Goal: Information Seeking & Learning: Get advice/opinions

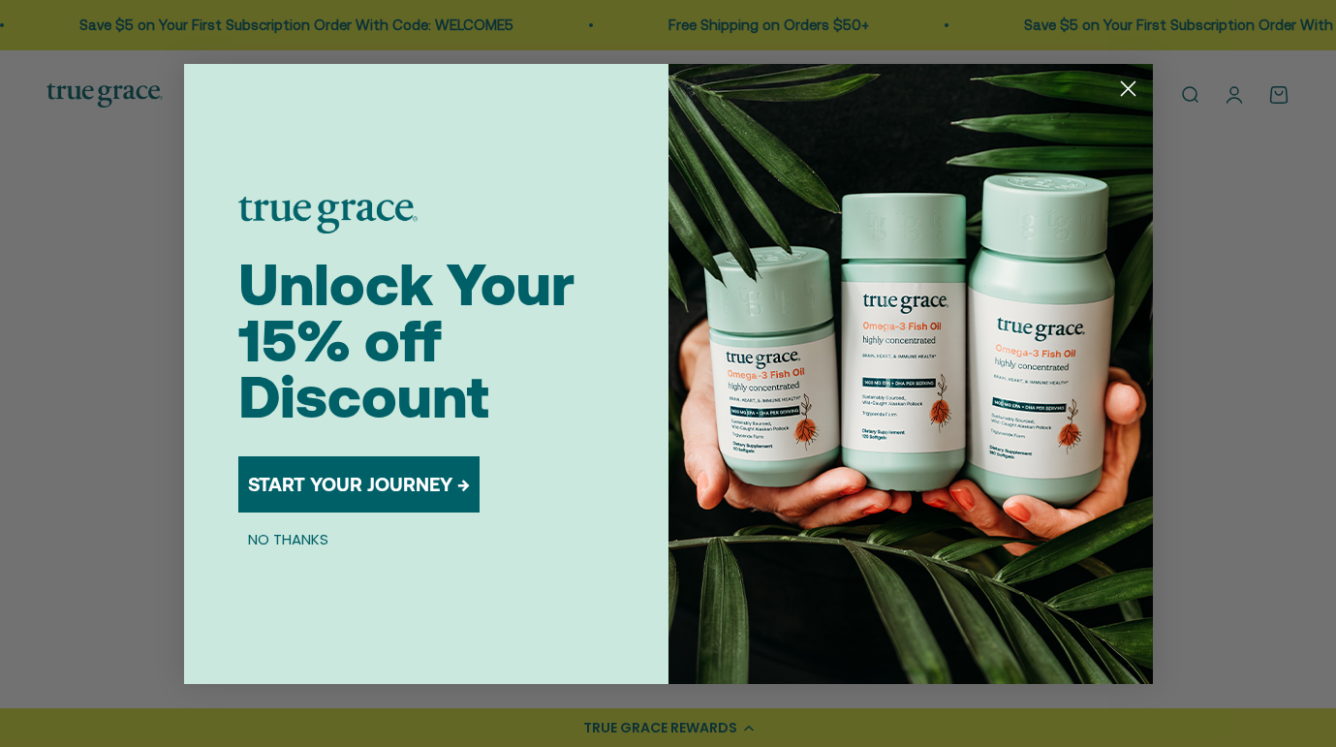
click at [1110, 83] on circle "Close dialog" at bounding box center [1127, 88] width 32 height 32
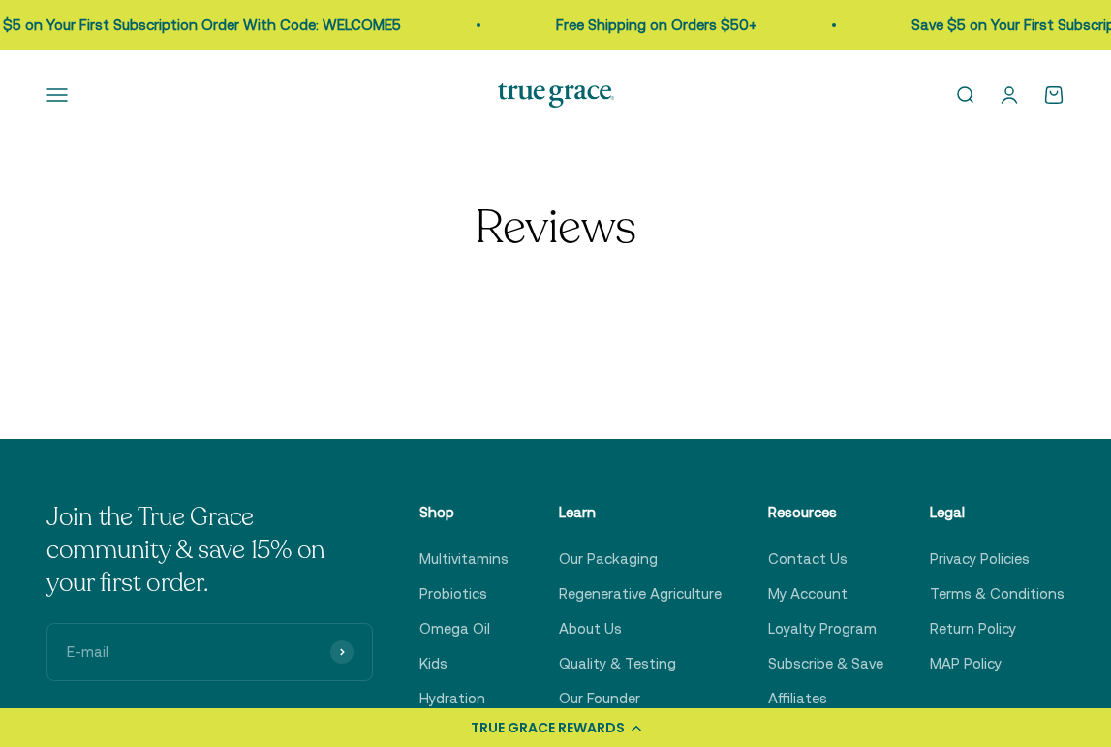
select select "3"
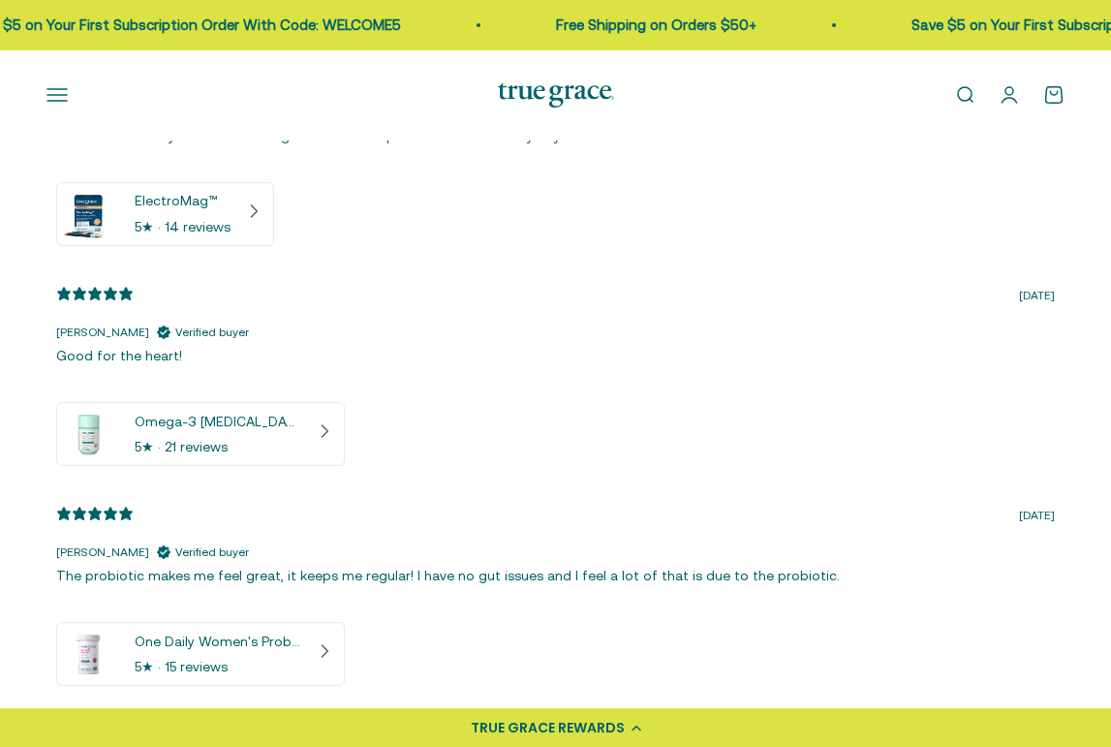
scroll to position [600, 0]
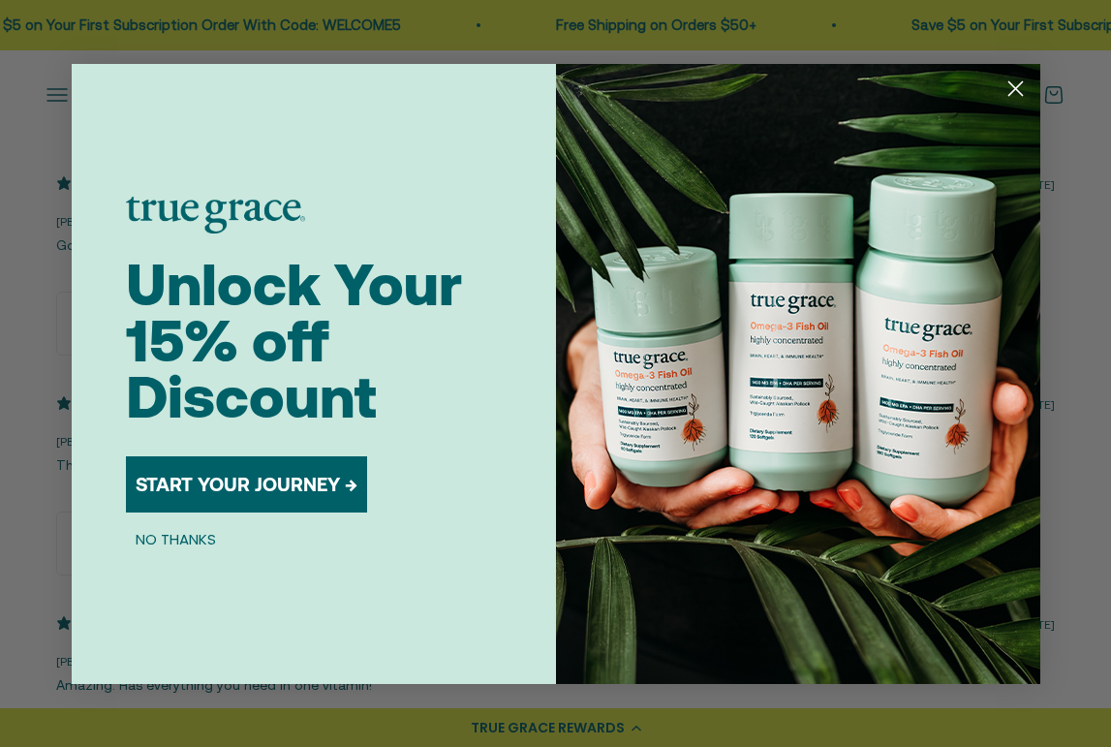
click at [1012, 86] on icon "Close dialog" at bounding box center [1015, 88] width 14 height 14
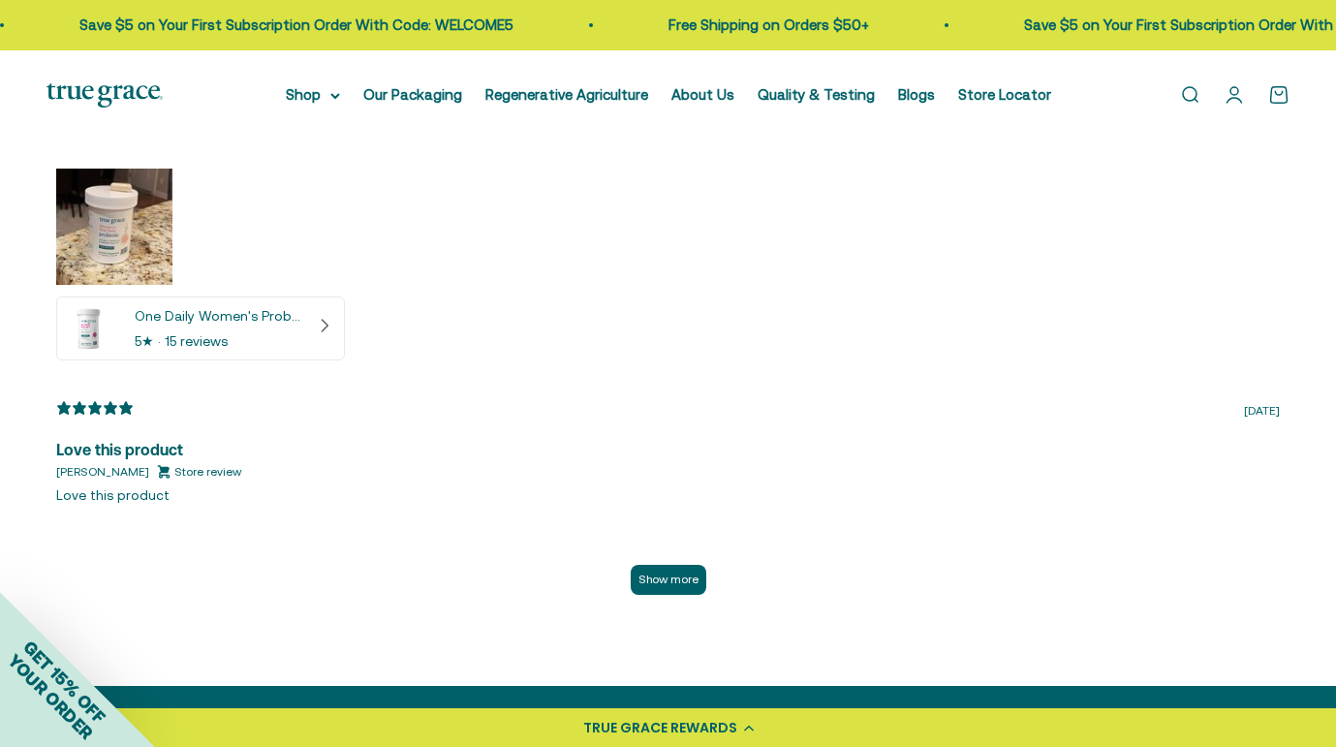
scroll to position [4346, 0]
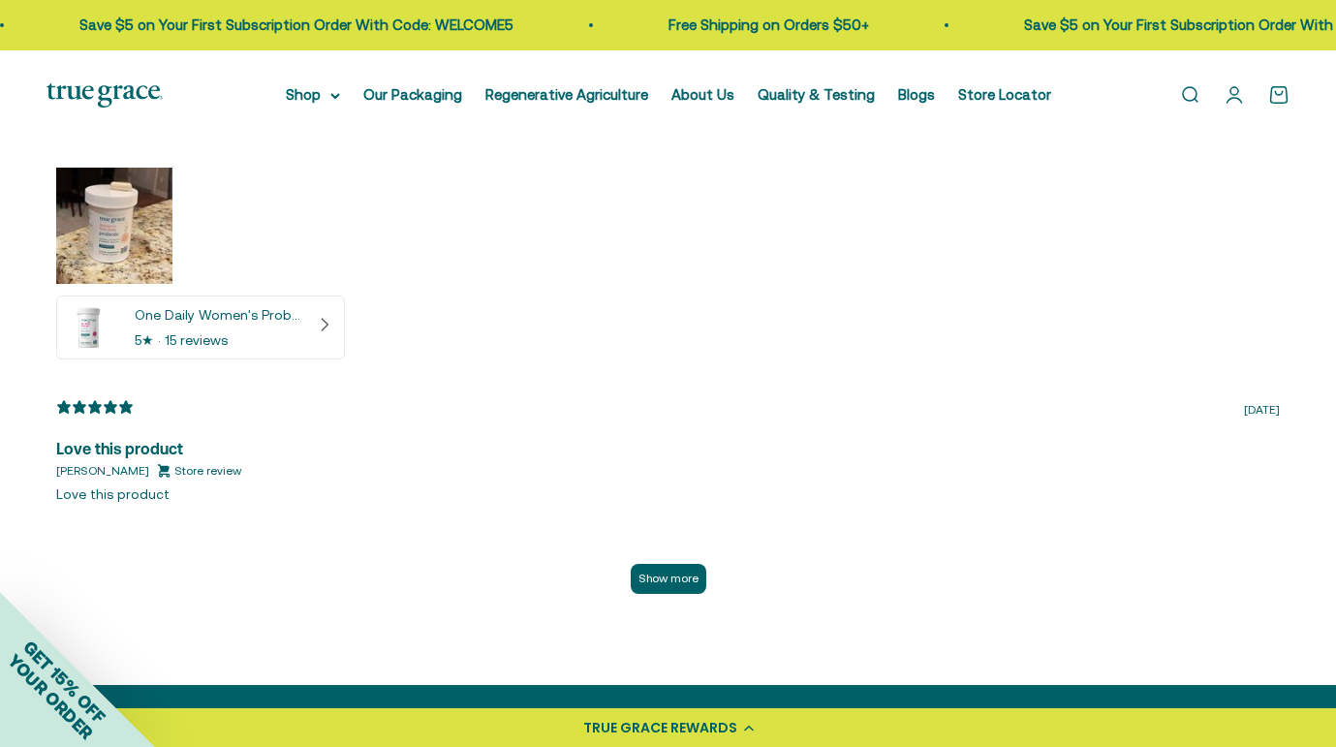
click at [174, 462] on span "Store review" at bounding box center [207, 471] width 67 height 18
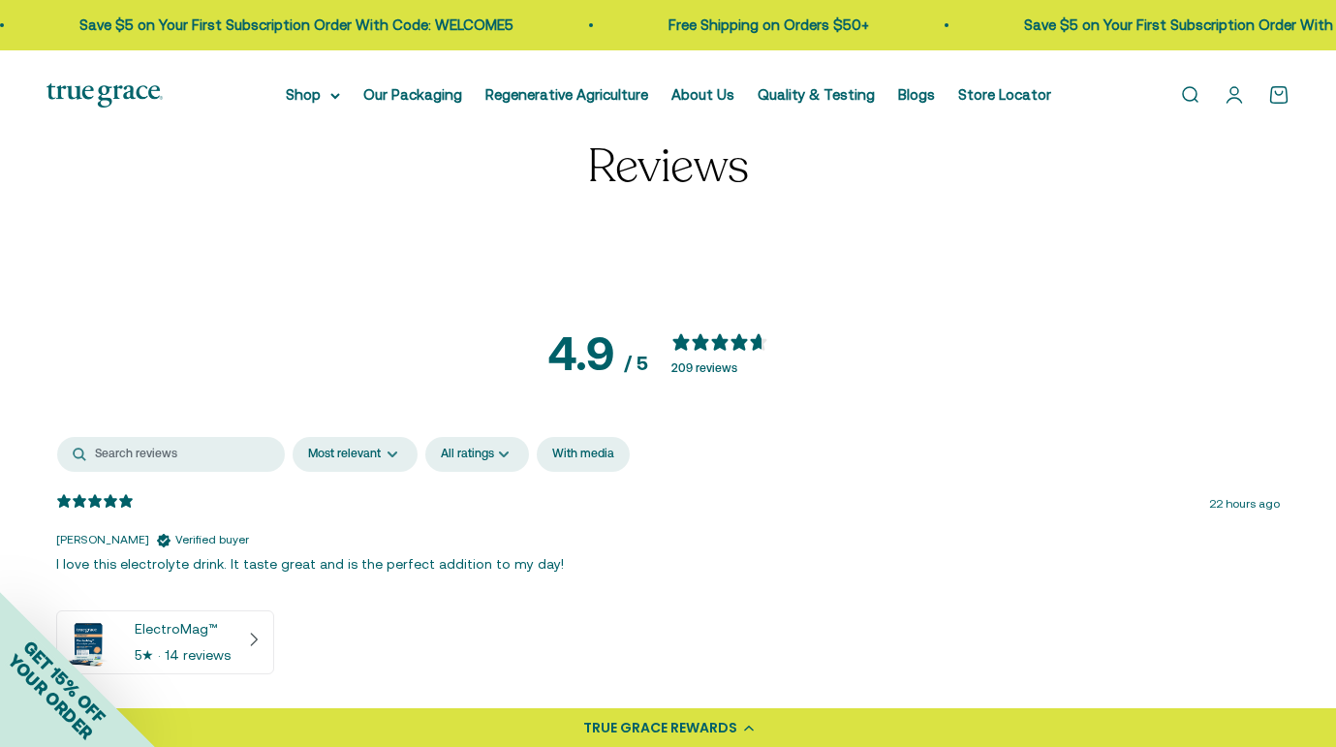
scroll to position [0, 0]
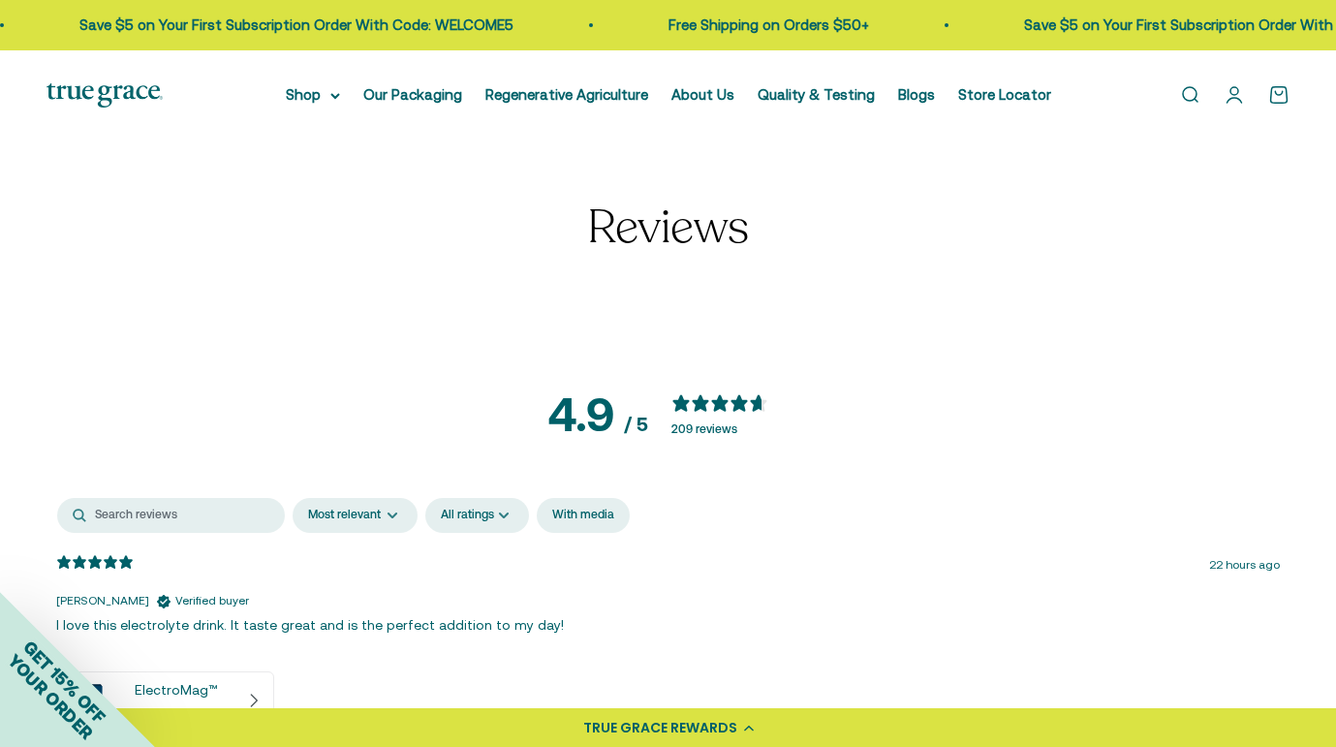
click at [640, 202] on h1 "Reviews" at bounding box center [668, 227] width 775 height 51
